Goal: Browse casually: Explore the website without a specific task or goal

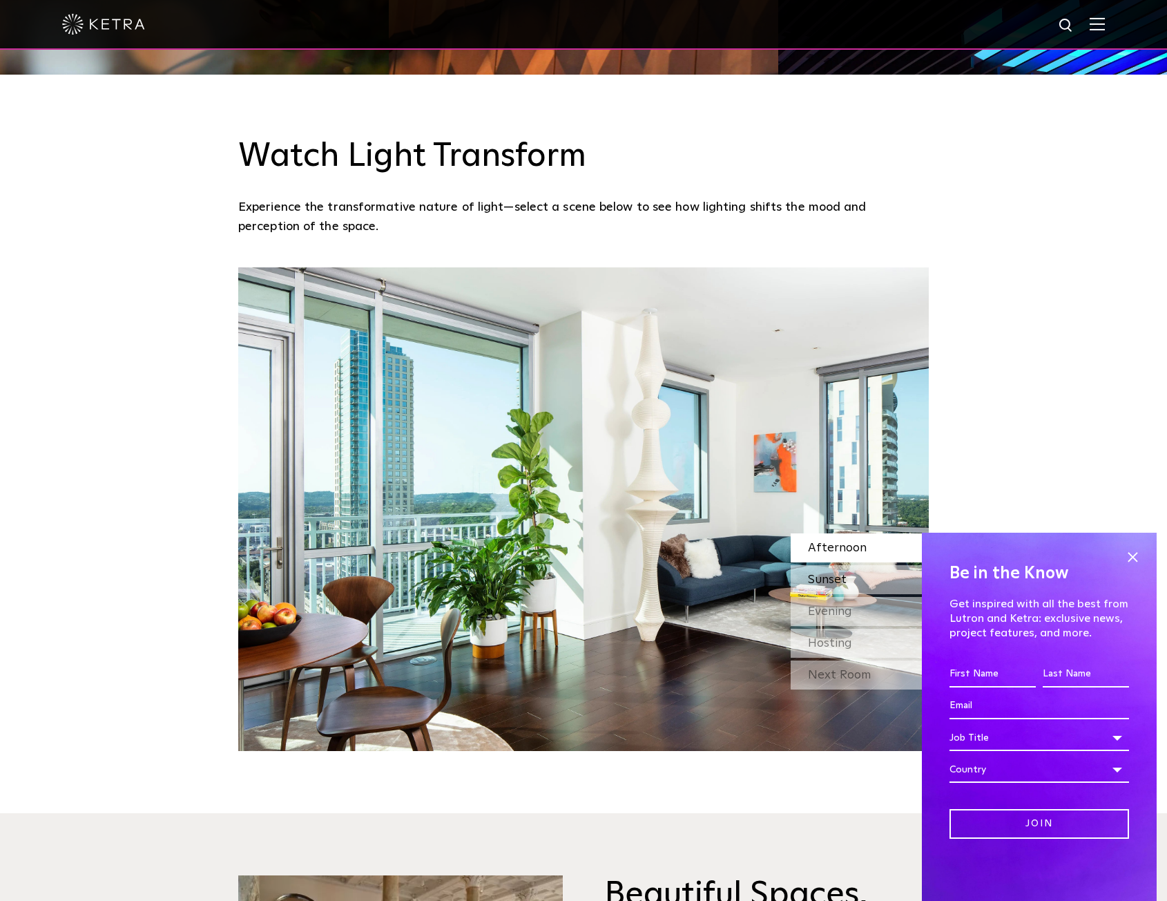
click at [825, 584] on span "Sunset" at bounding box center [827, 579] width 39 height 12
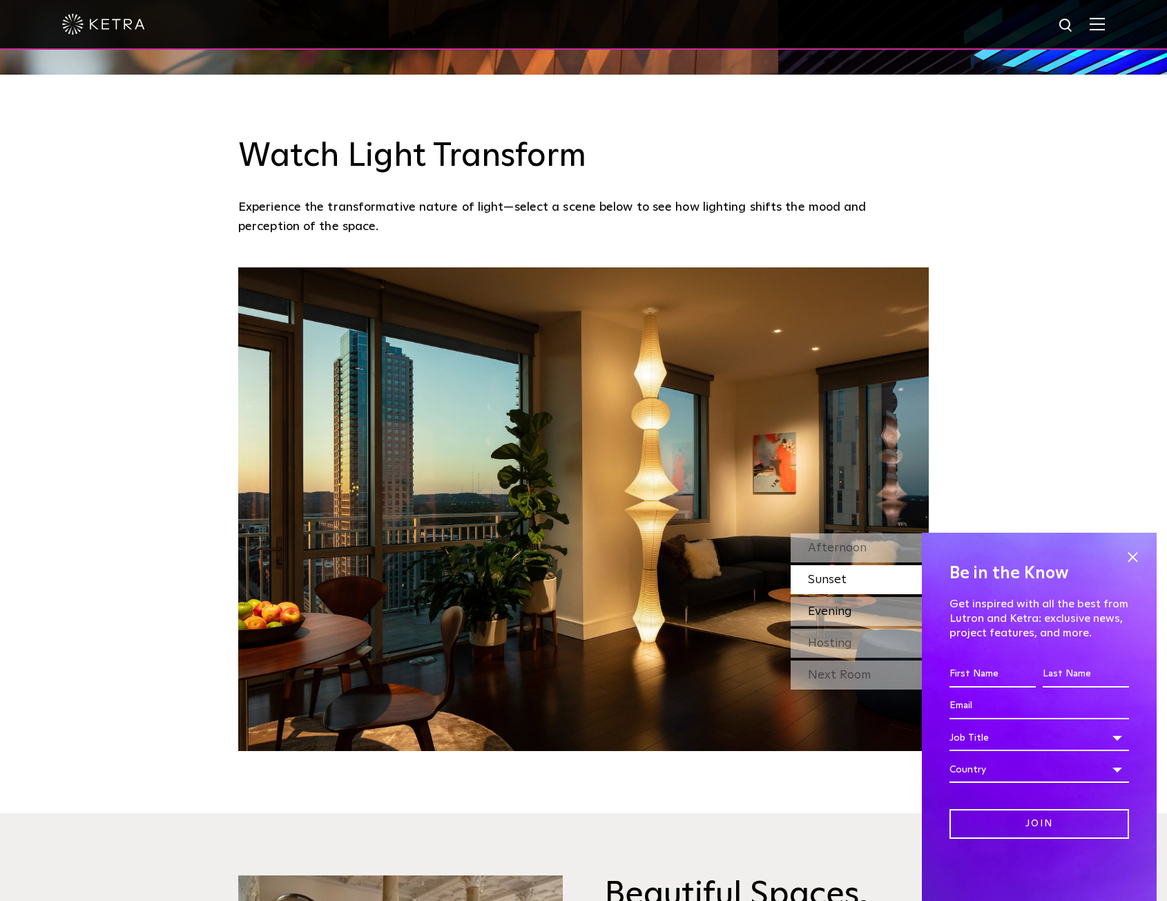
click at [829, 613] on span "Evening" at bounding box center [830, 611] width 44 height 12
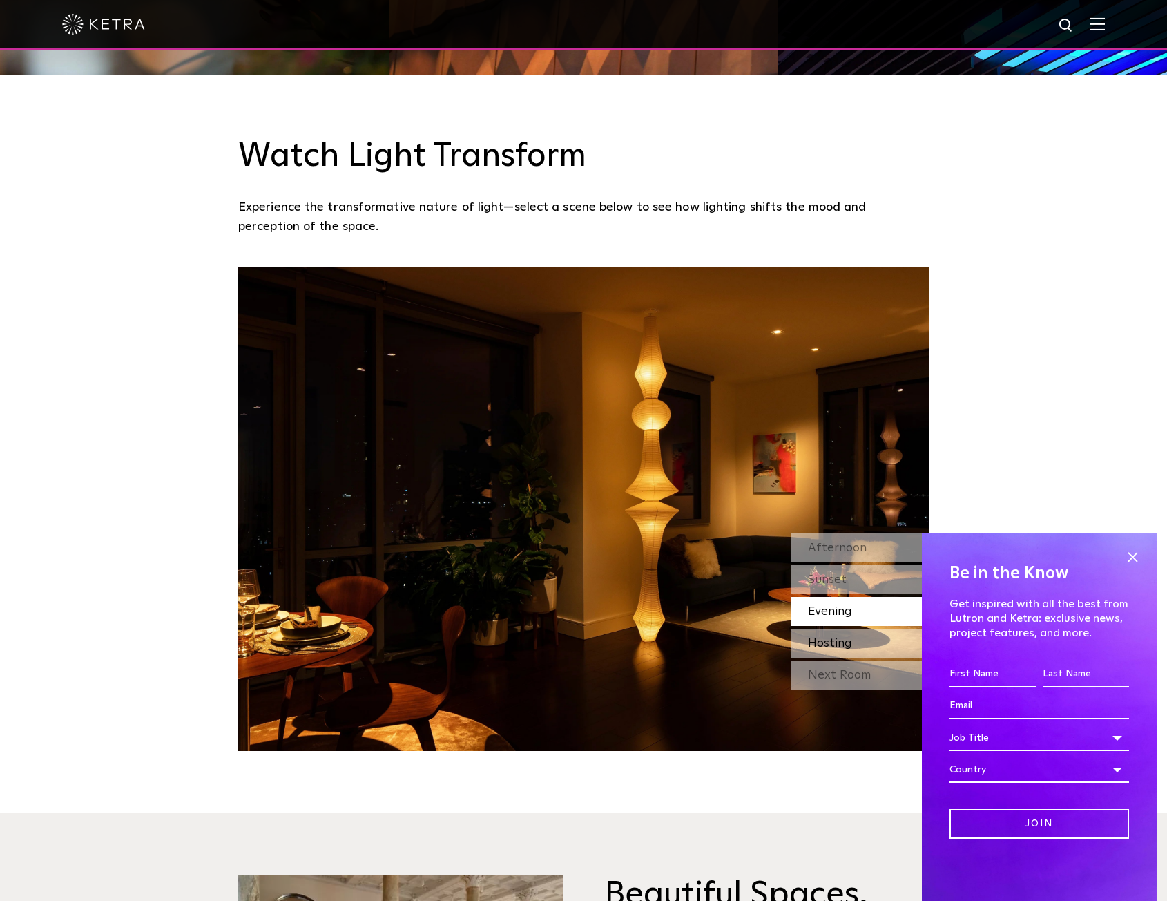
click at [825, 647] on span "Hosting" at bounding box center [830, 643] width 44 height 12
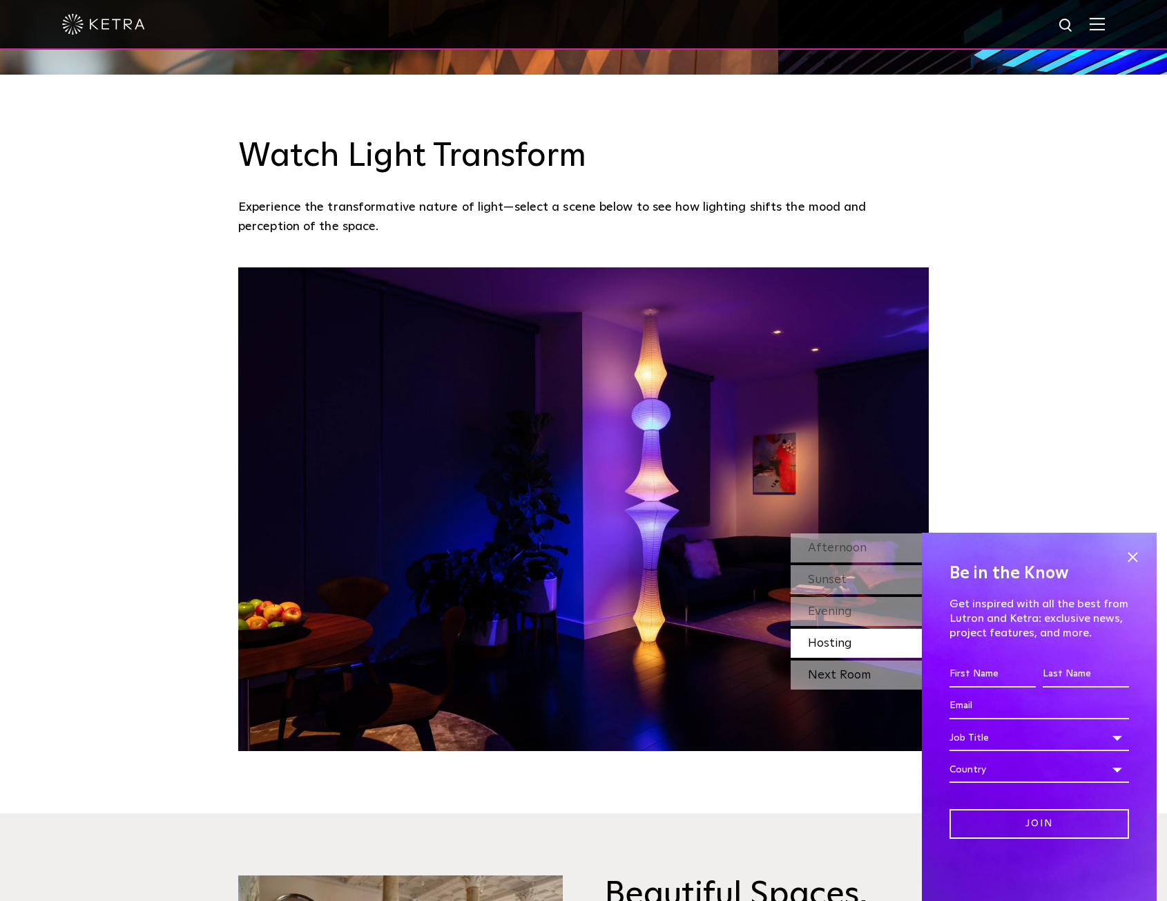
click at [823, 667] on div "Next Room" at bounding box center [860, 674] width 138 height 29
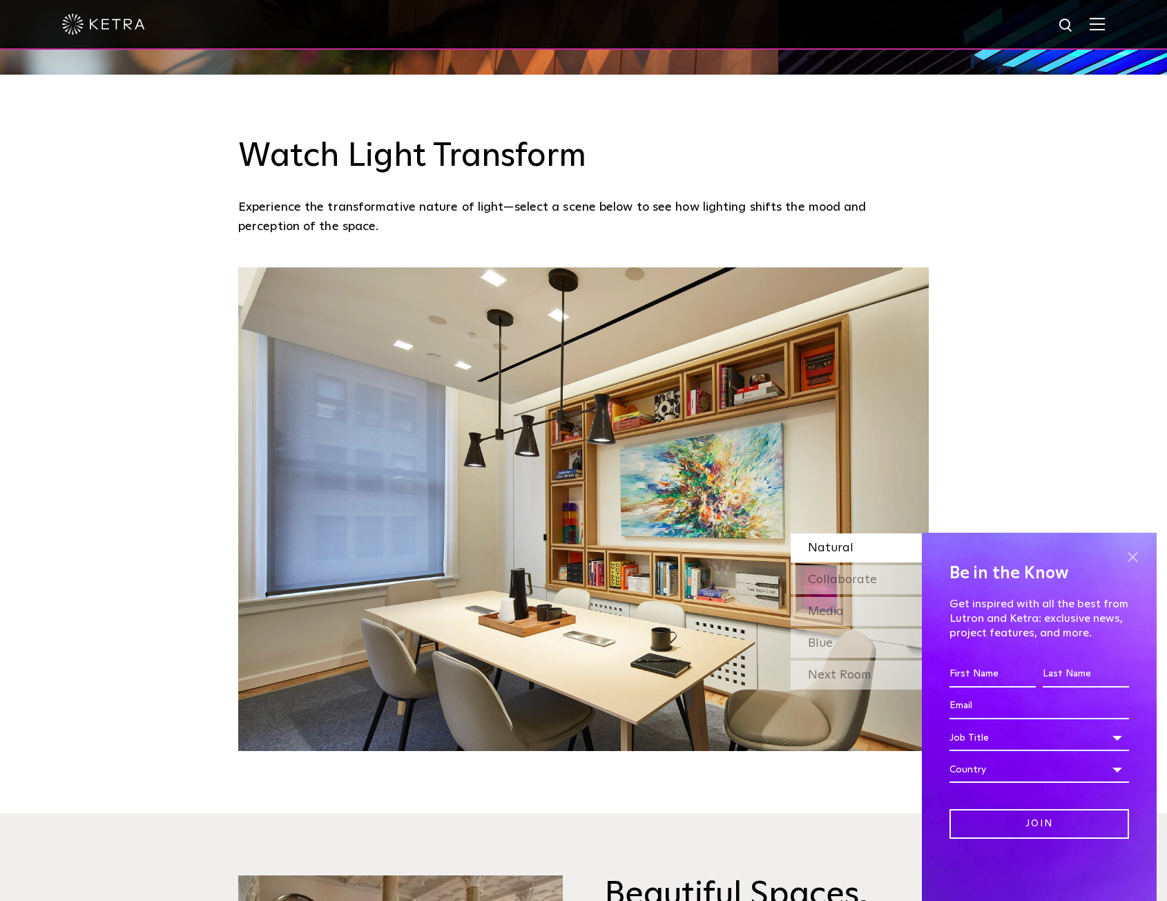
click at [1134, 553] on span at bounding box center [1132, 556] width 21 height 21
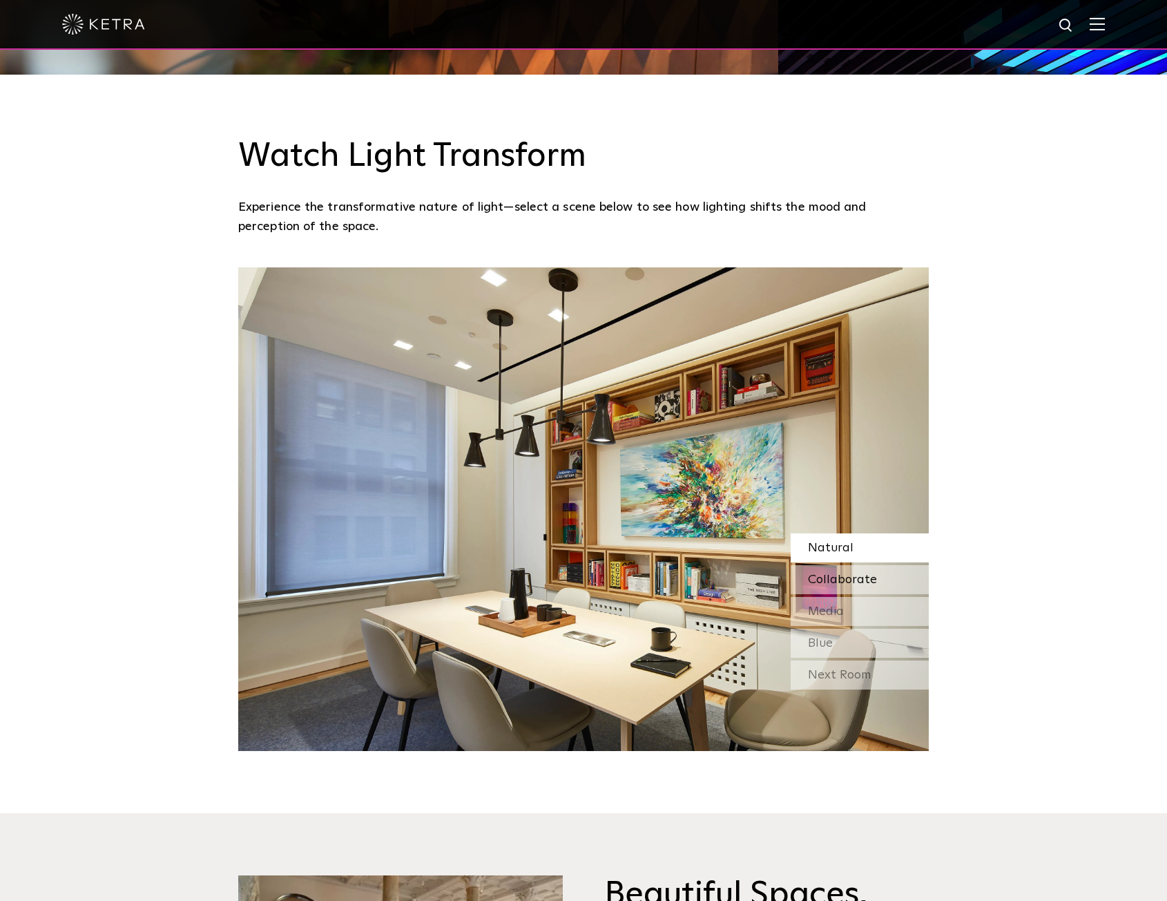
click at [837, 578] on span "Collaborate" at bounding box center [842, 579] width 69 height 12
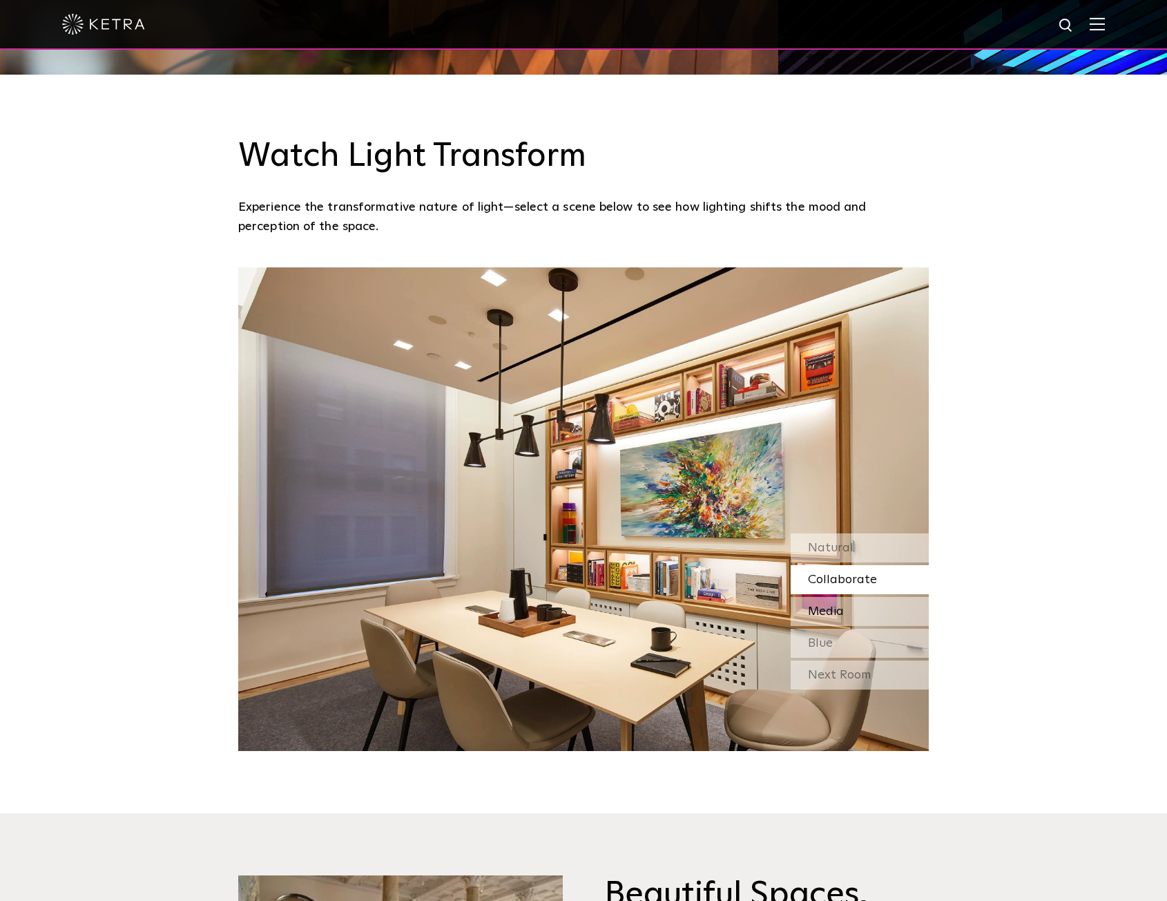
click at [878, 613] on div "Media" at bounding box center [860, 611] width 138 height 29
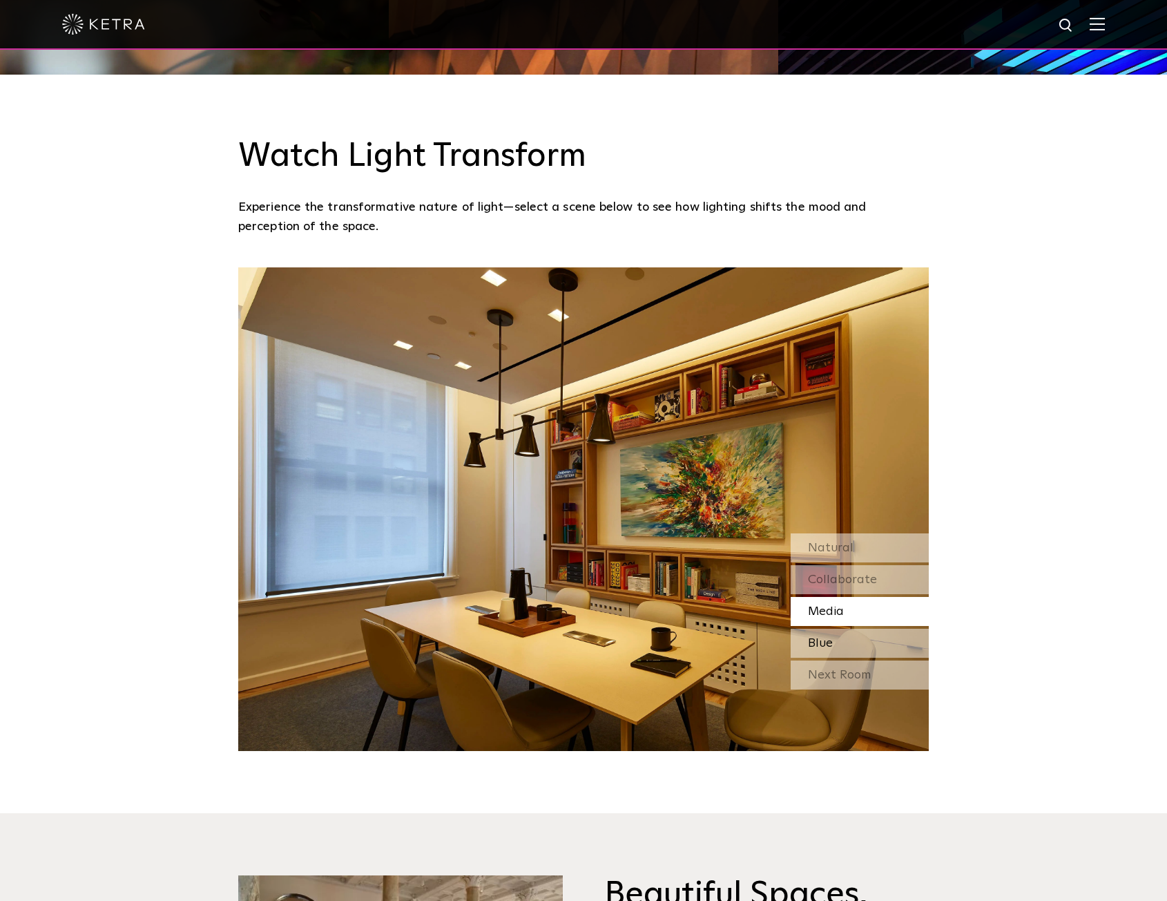
click at [820, 647] on span "Blue" at bounding box center [820, 643] width 25 height 12
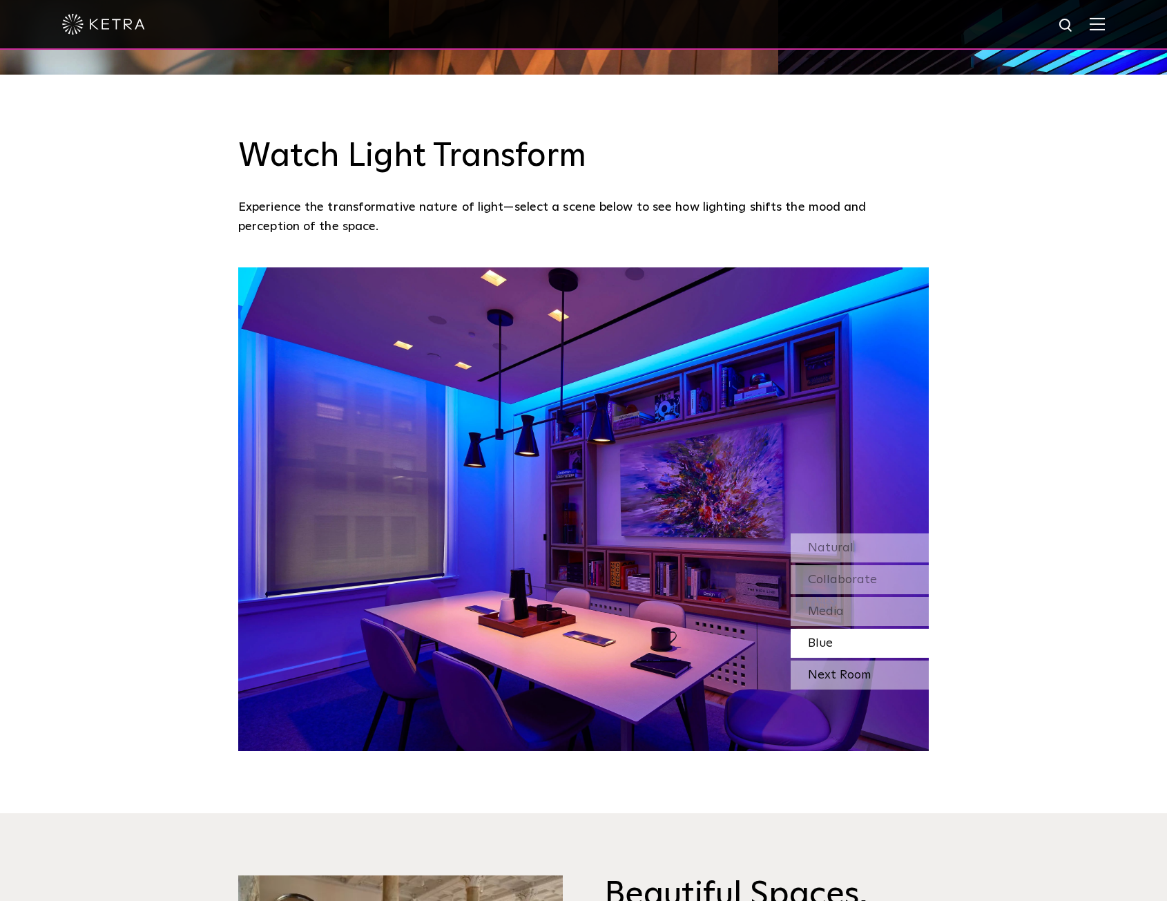
click at [825, 675] on div "Next Room" at bounding box center [860, 674] width 138 height 29
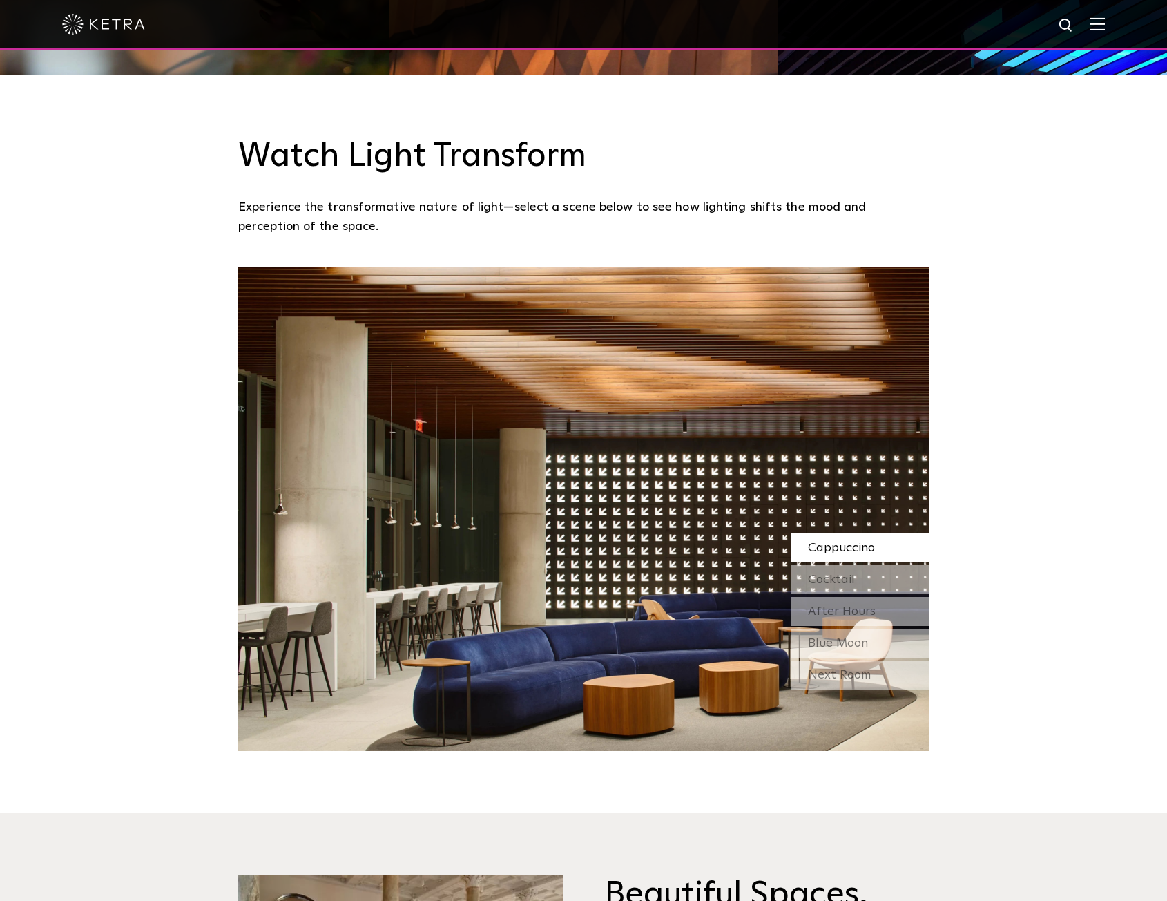
click at [822, 542] on span "Cappuccino" at bounding box center [841, 547] width 67 height 12
click at [832, 584] on span "Cocktail" at bounding box center [831, 579] width 47 height 12
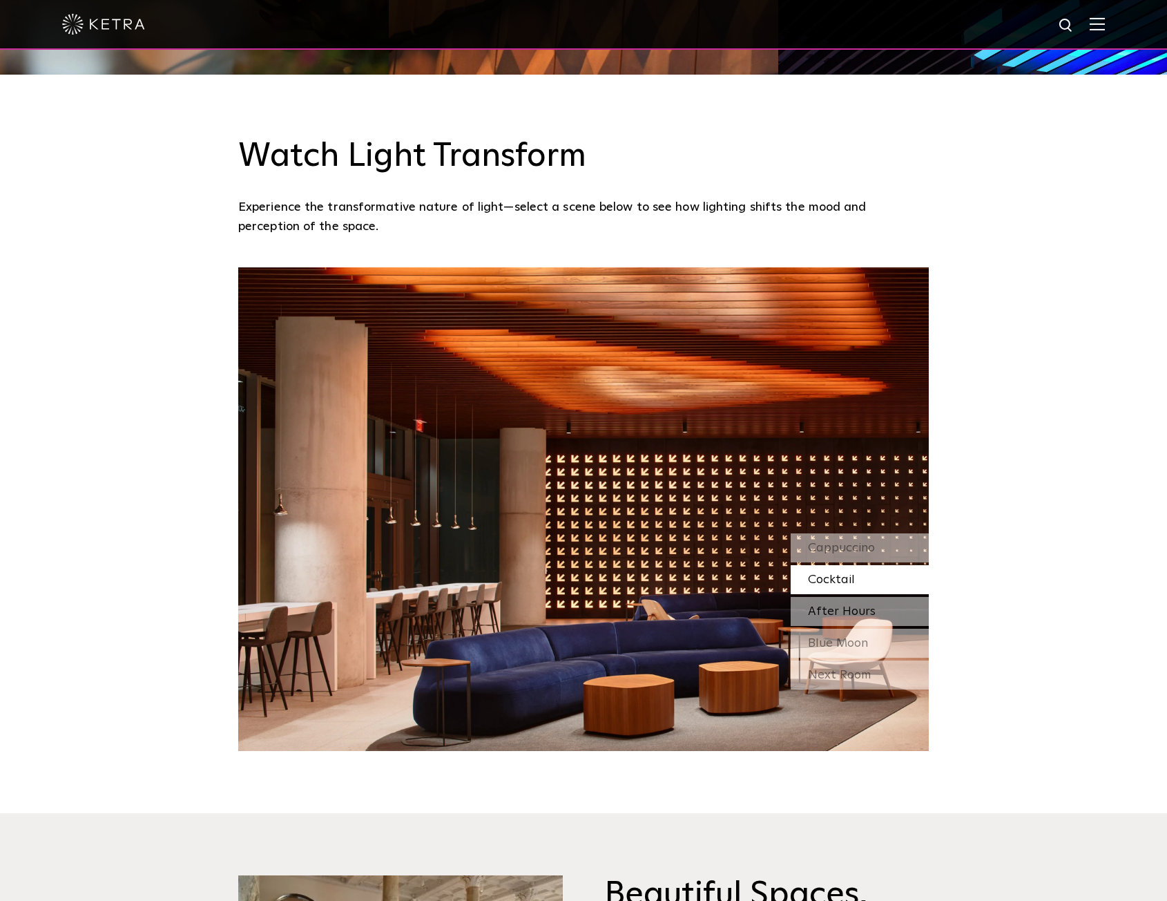
click at [834, 608] on span "After Hours" at bounding box center [842, 611] width 68 height 12
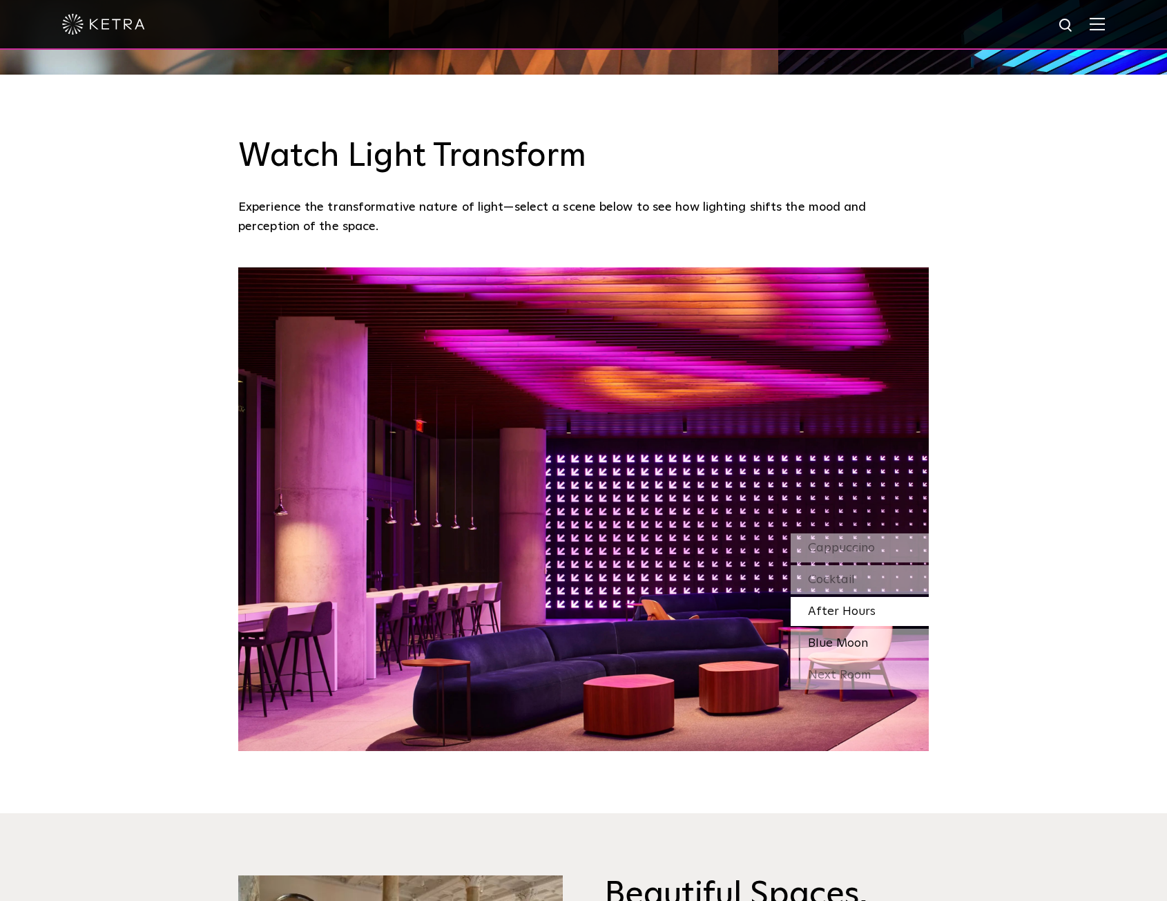
click at [833, 639] on span "Blue Moon" at bounding box center [838, 643] width 60 height 12
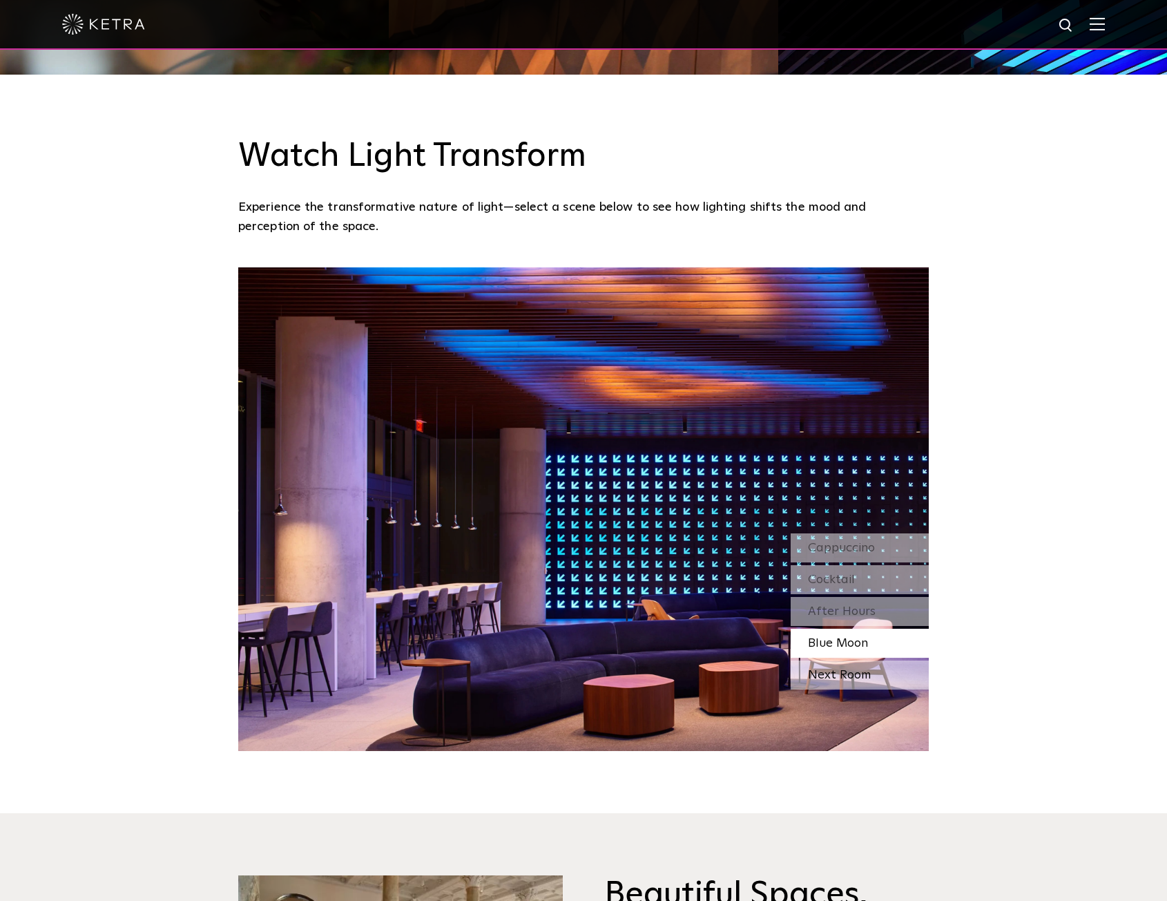
click at [827, 673] on div "Next Room" at bounding box center [860, 674] width 138 height 29
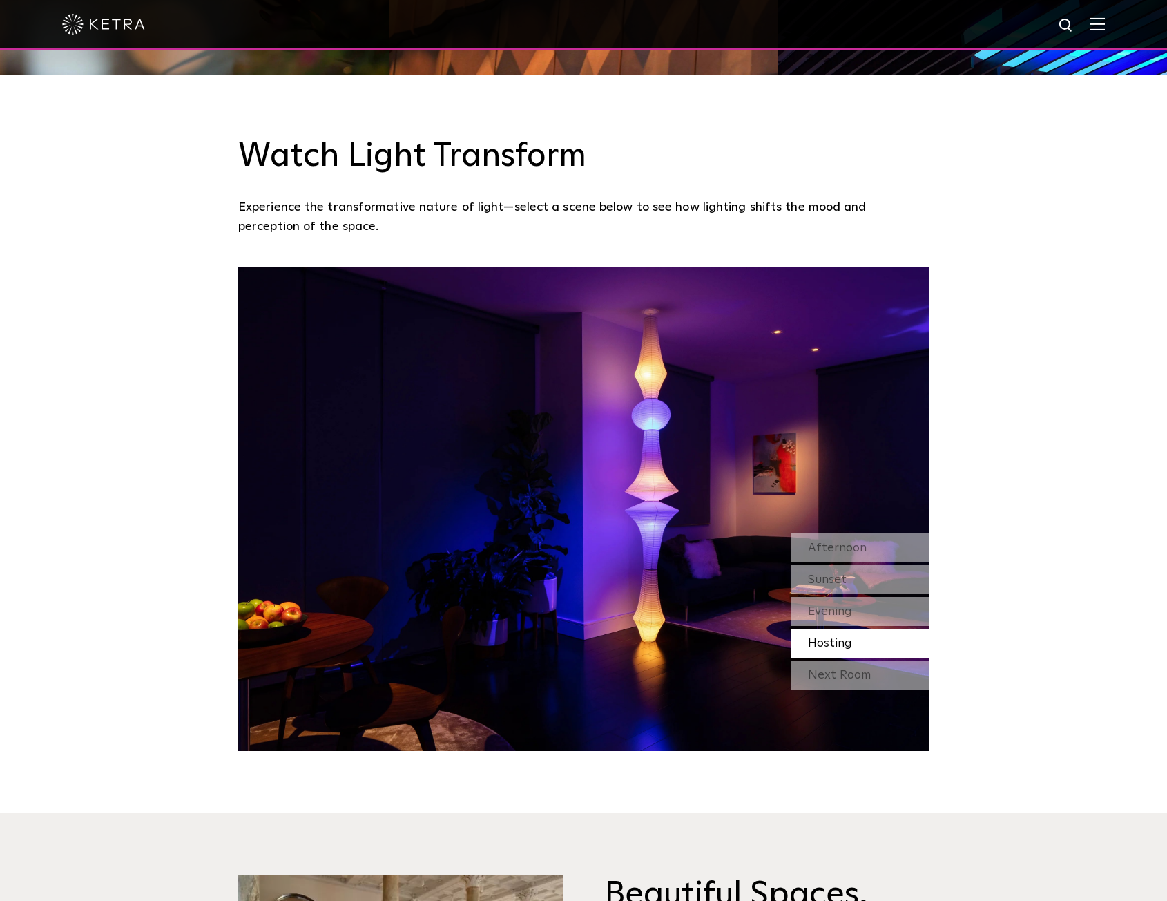
click at [827, 673] on div "Next Room" at bounding box center [860, 674] width 138 height 29
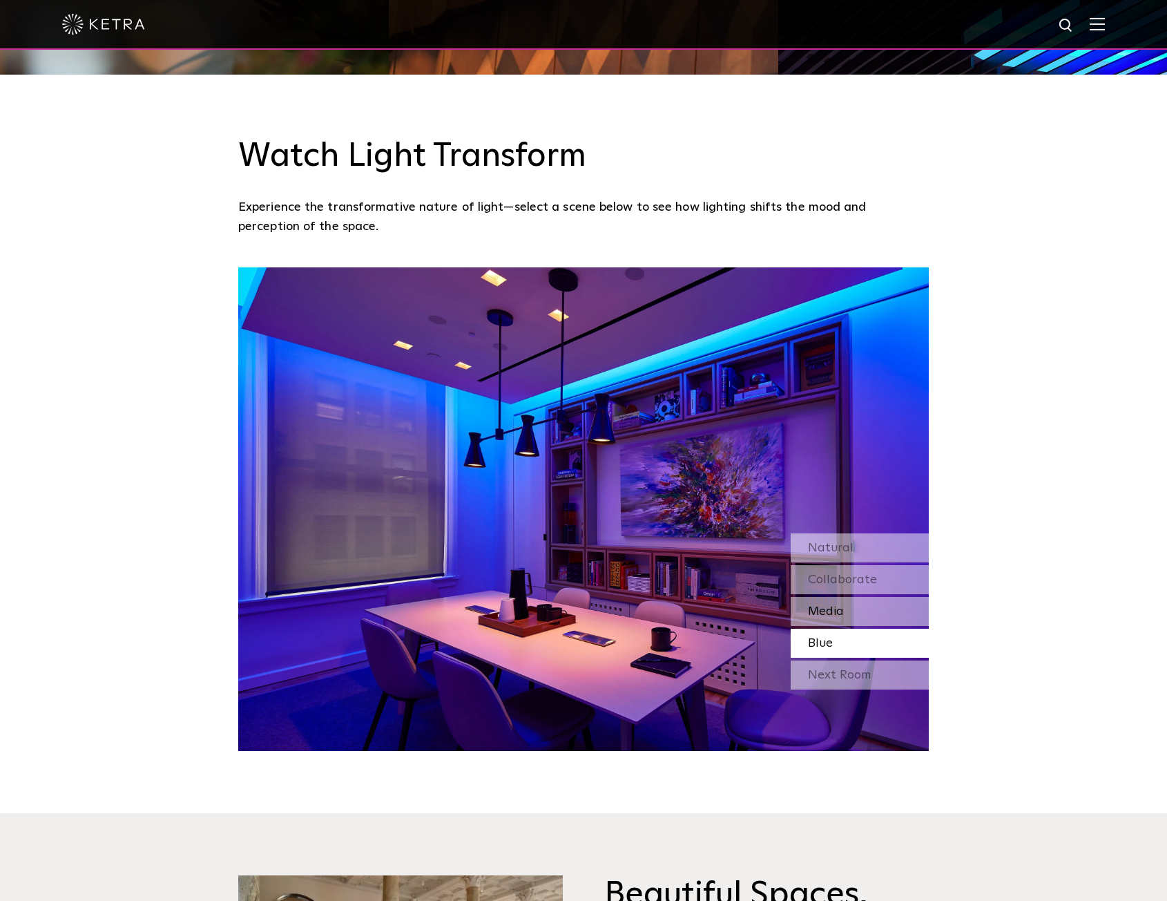
click at [827, 605] on span "Media" at bounding box center [826, 611] width 36 height 12
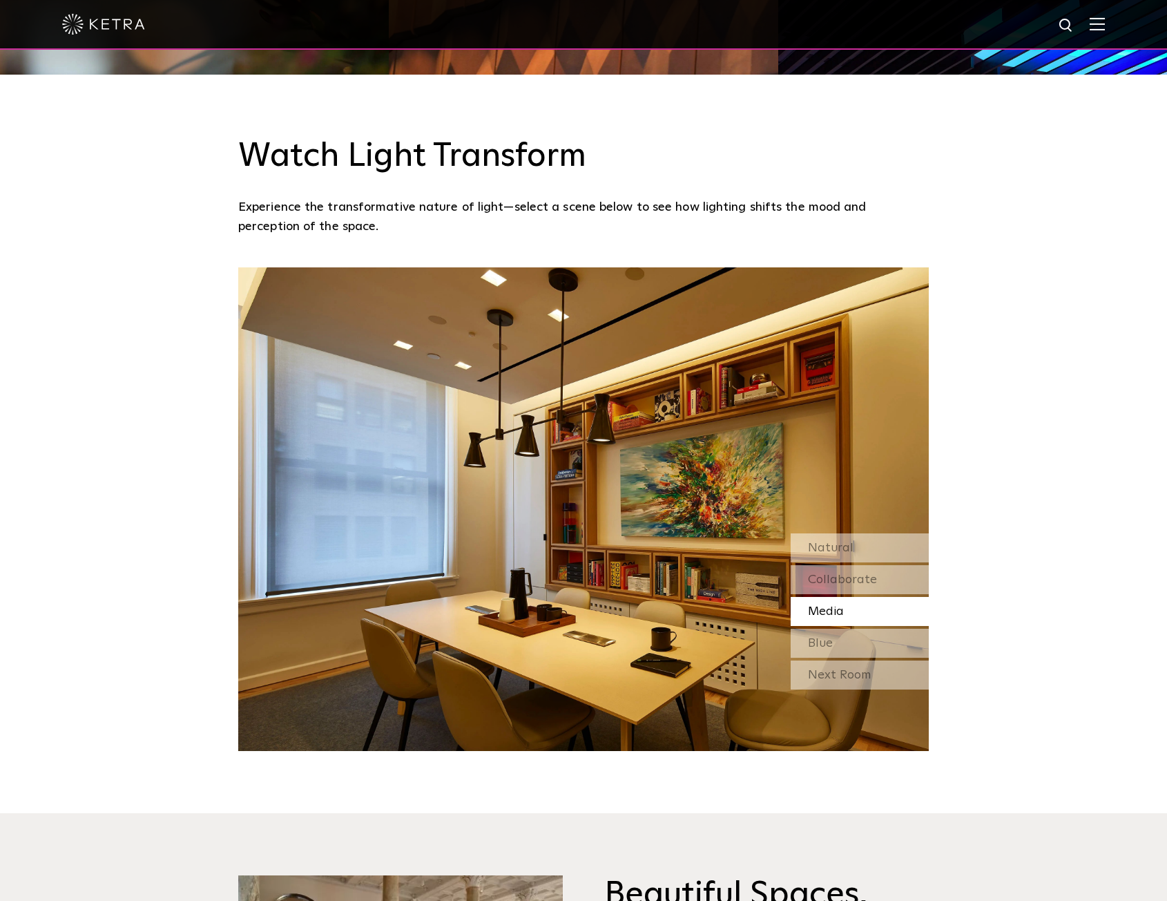
drag, startPoint x: 131, startPoint y: 119, endPoint x: 335, endPoint y: 10, distance: 232.1
click at [131, 119] on div "Watch Light Transform Experience the transformative nature of light—select a sc…" at bounding box center [583, 171] width 1167 height 193
click at [808, 573] on span "Collaborate" at bounding box center [842, 579] width 69 height 12
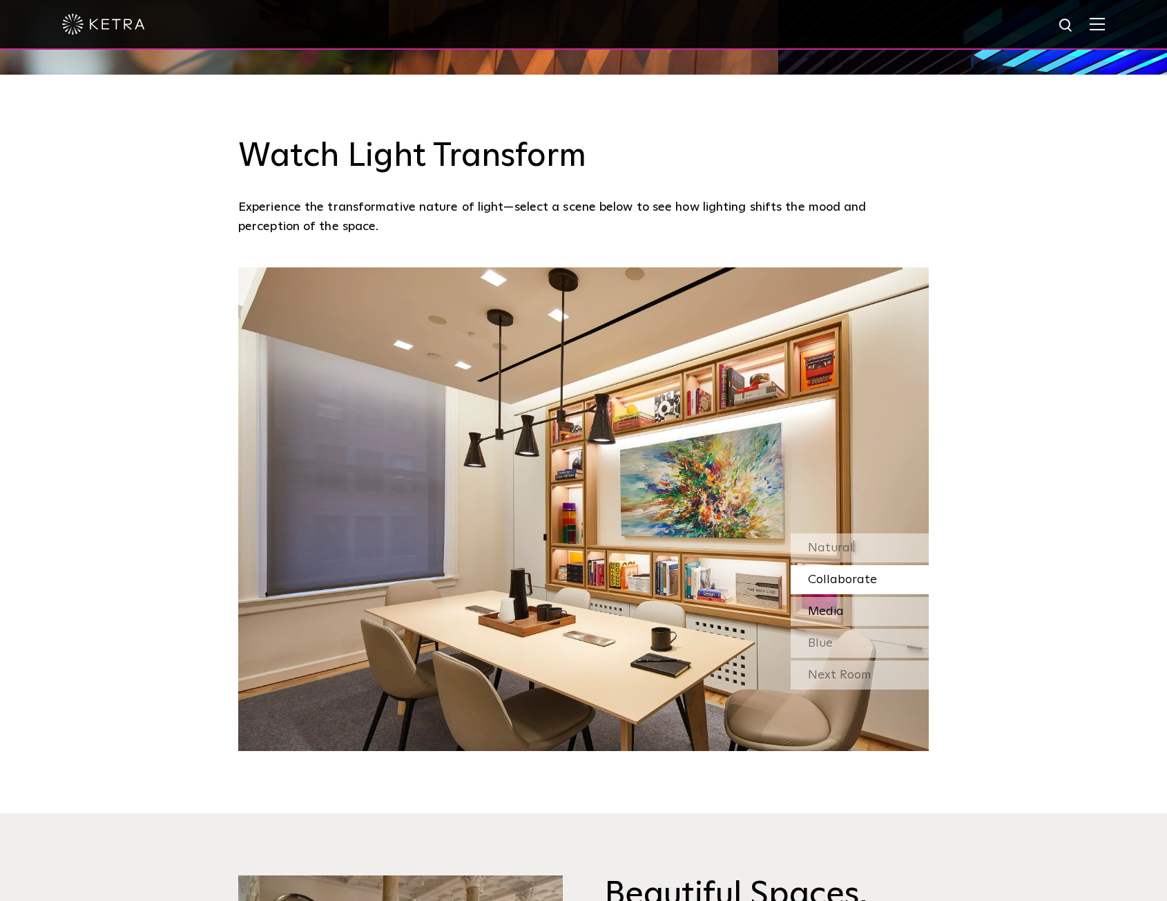
click at [818, 610] on span "Media" at bounding box center [826, 611] width 36 height 12
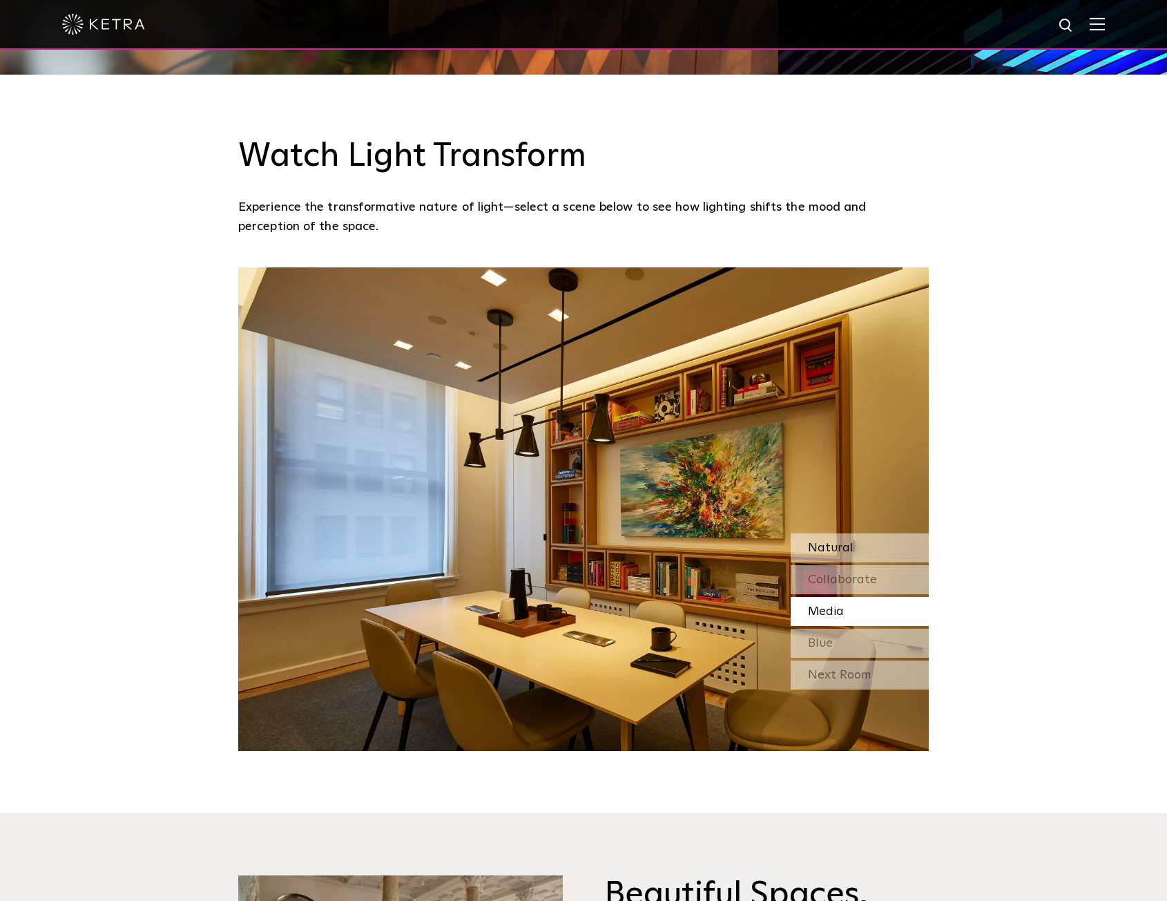
click at [832, 547] on span "Natural" at bounding box center [831, 547] width 46 height 12
